Goal: Task Accomplishment & Management: Use online tool/utility

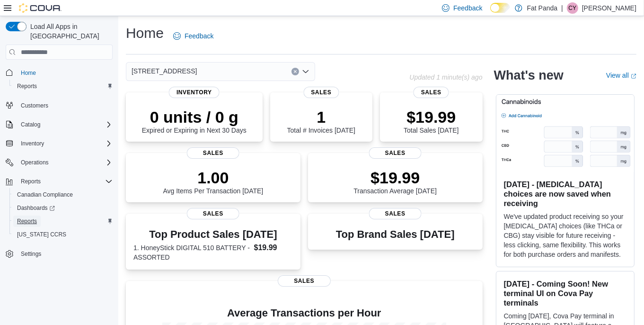
click at [30, 217] on span "Reports" at bounding box center [27, 221] width 20 height 8
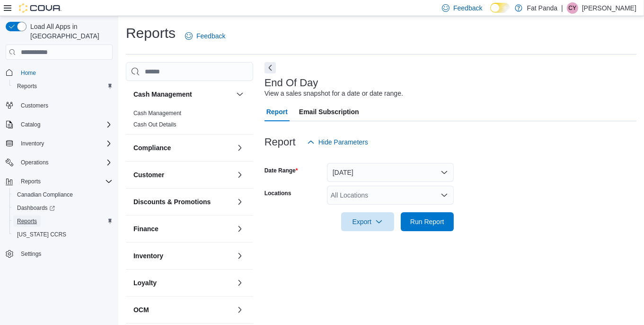
scroll to position [7, 0]
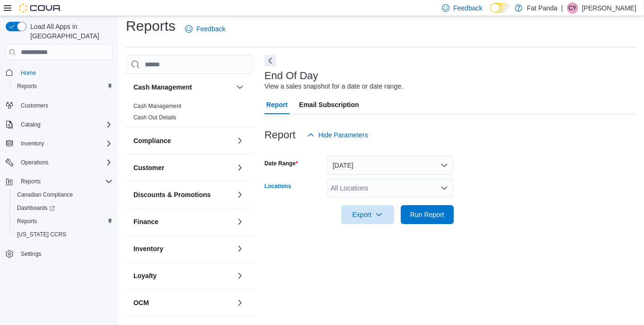
click at [426, 181] on div "All Locations" at bounding box center [390, 187] width 127 height 19
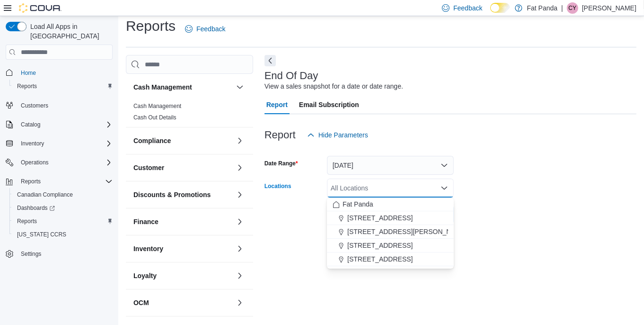
click at [413, 259] on span "[STREET_ADDRESS]" at bounding box center [379, 258] width 65 height 9
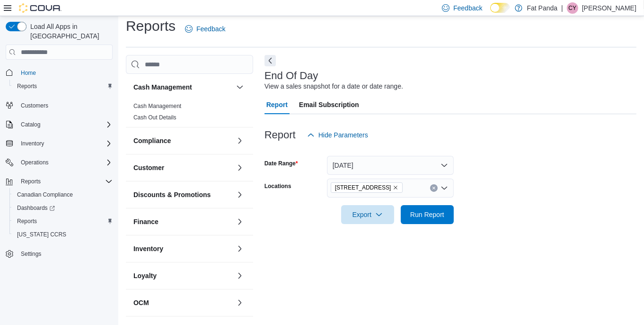
click at [421, 271] on div "End Of Day View a sales snapshot for a date or date range. Report Email Subscri…" at bounding box center [450, 186] width 372 height 263
drag, startPoint x: 434, startPoint y: 207, endPoint x: 435, endPoint y: 216, distance: 9.0
click at [434, 208] on span "Run Report" at bounding box center [427, 213] width 42 height 19
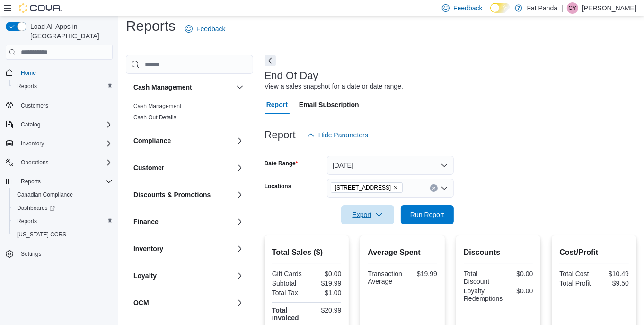
drag, startPoint x: 371, startPoint y: 219, endPoint x: 371, endPoint y: 226, distance: 6.6
click at [371, 219] on span "Export" at bounding box center [368, 214] width 42 height 19
click at [375, 253] on span "Export to Pdf" at bounding box center [369, 252] width 43 height 8
drag, startPoint x: 603, startPoint y: 10, endPoint x: 601, endPoint y: 26, distance: 15.7
click at [603, 10] on p "[PERSON_NAME]" at bounding box center [609, 7] width 54 height 11
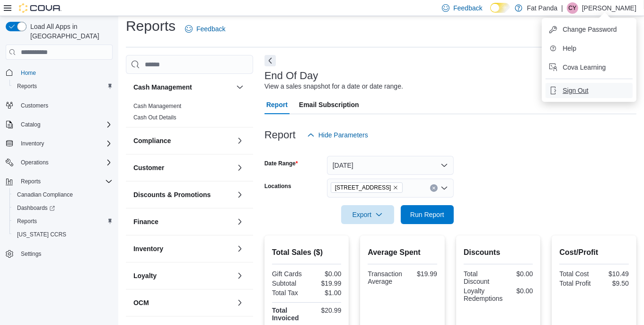
click at [588, 87] on button "Sign Out" at bounding box center [589, 90] width 87 height 15
